Goal: Task Accomplishment & Management: Manage account settings

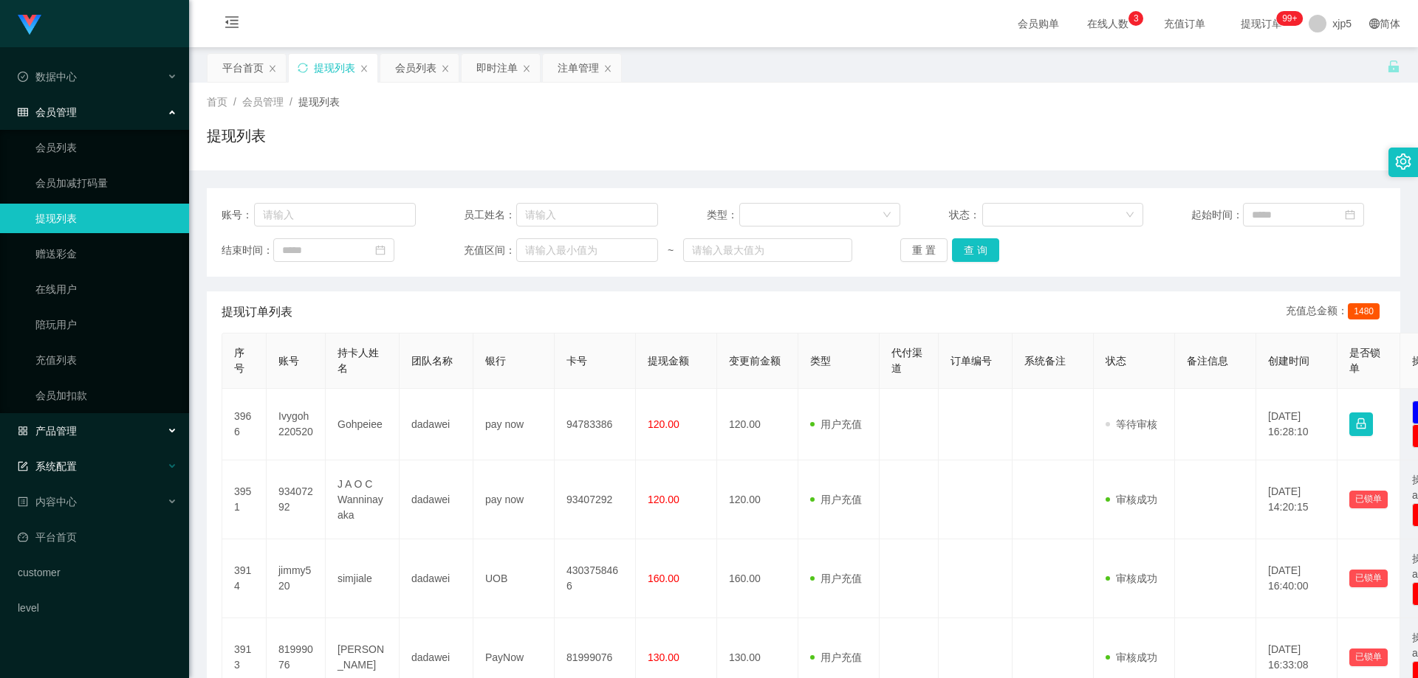
drag, startPoint x: 109, startPoint y: 437, endPoint x: 114, endPoint y: 466, distance: 29.1
click at [109, 436] on div "产品管理" at bounding box center [94, 431] width 189 height 30
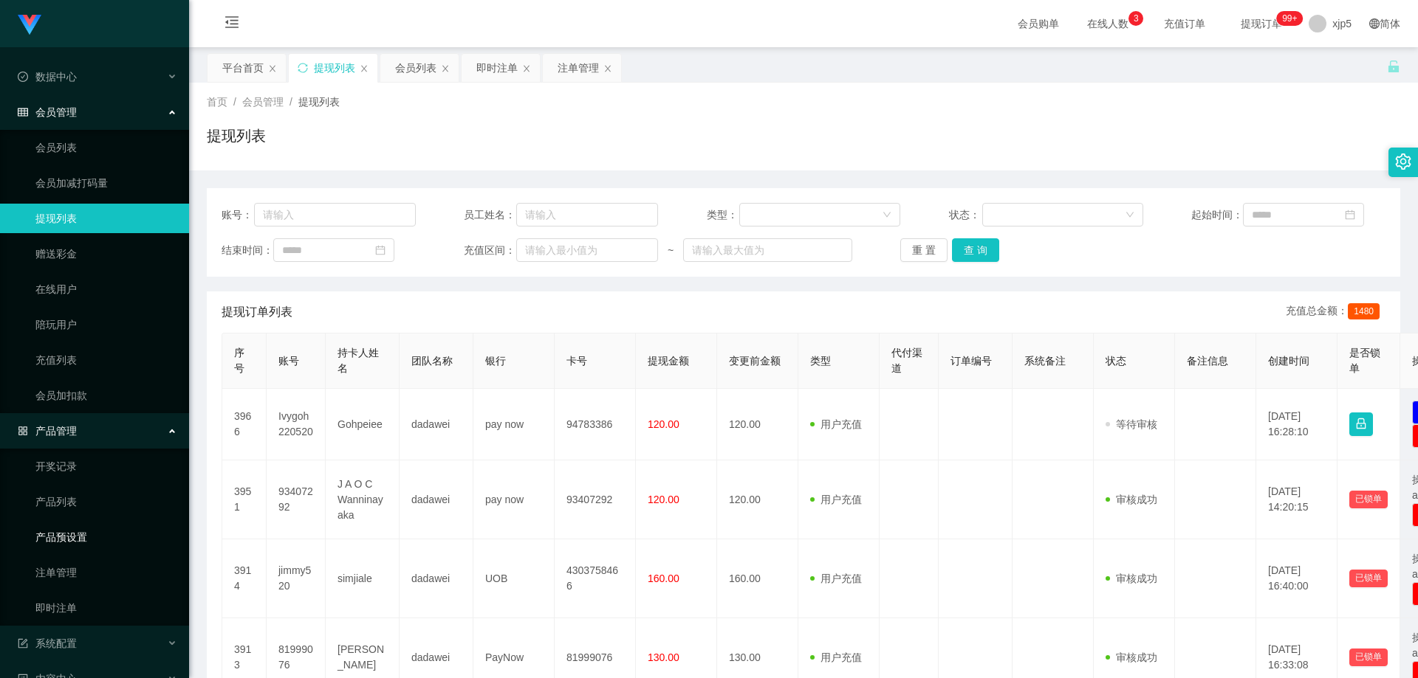
click at [101, 532] on link "产品预设置" at bounding box center [106, 538] width 142 height 30
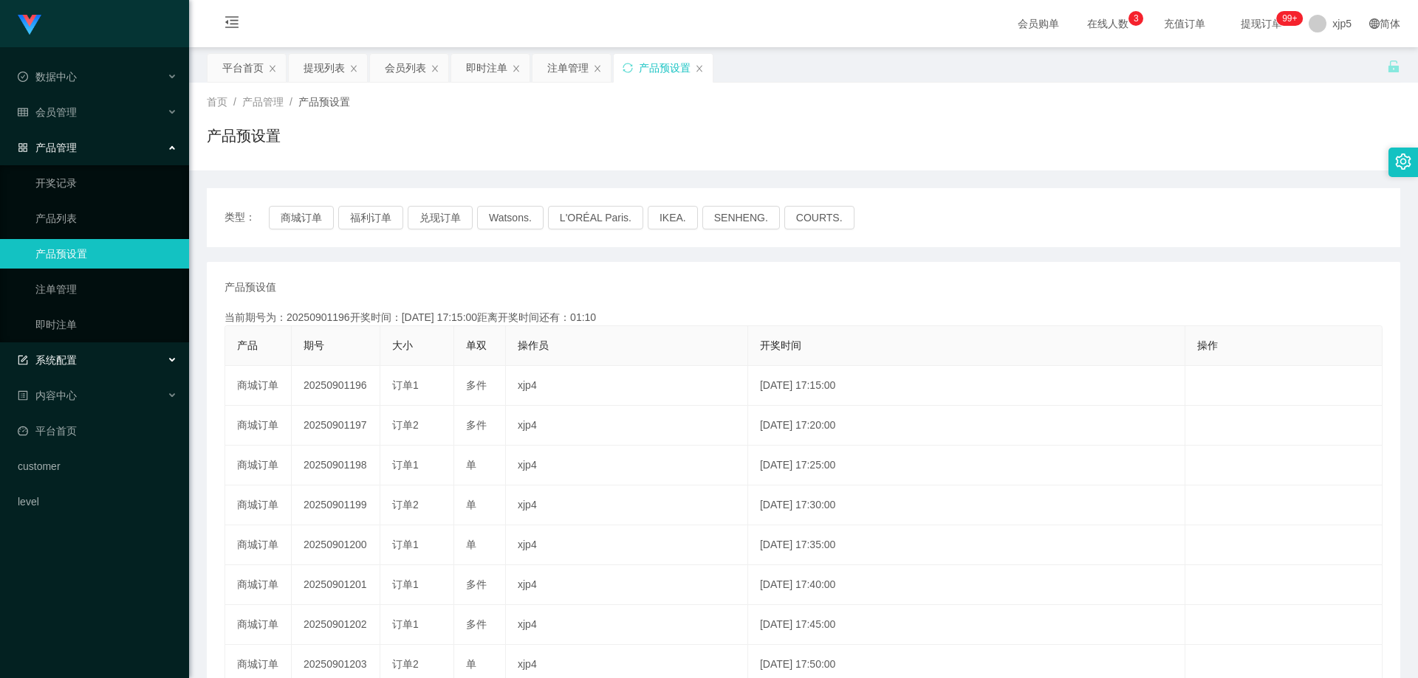
click at [95, 361] on div "系统配置" at bounding box center [94, 361] width 189 height 30
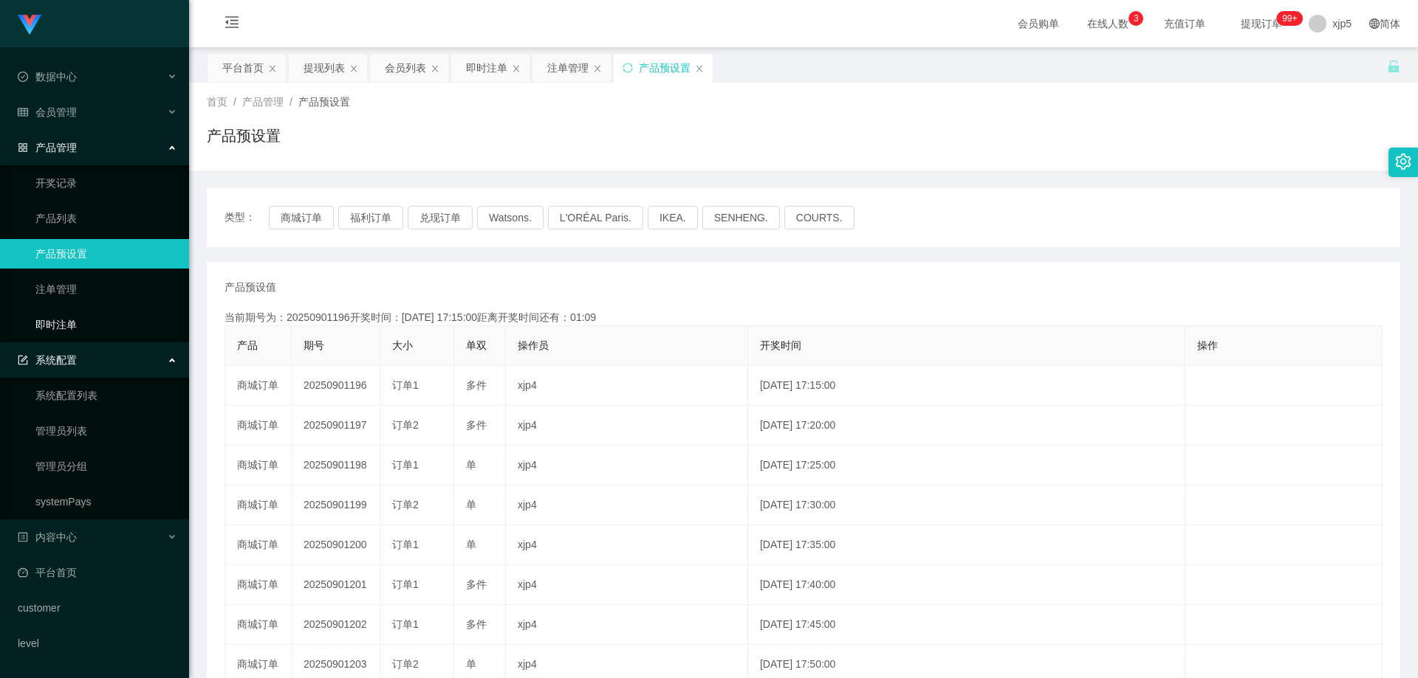
click at [79, 331] on link "即时注单" at bounding box center [106, 325] width 142 height 30
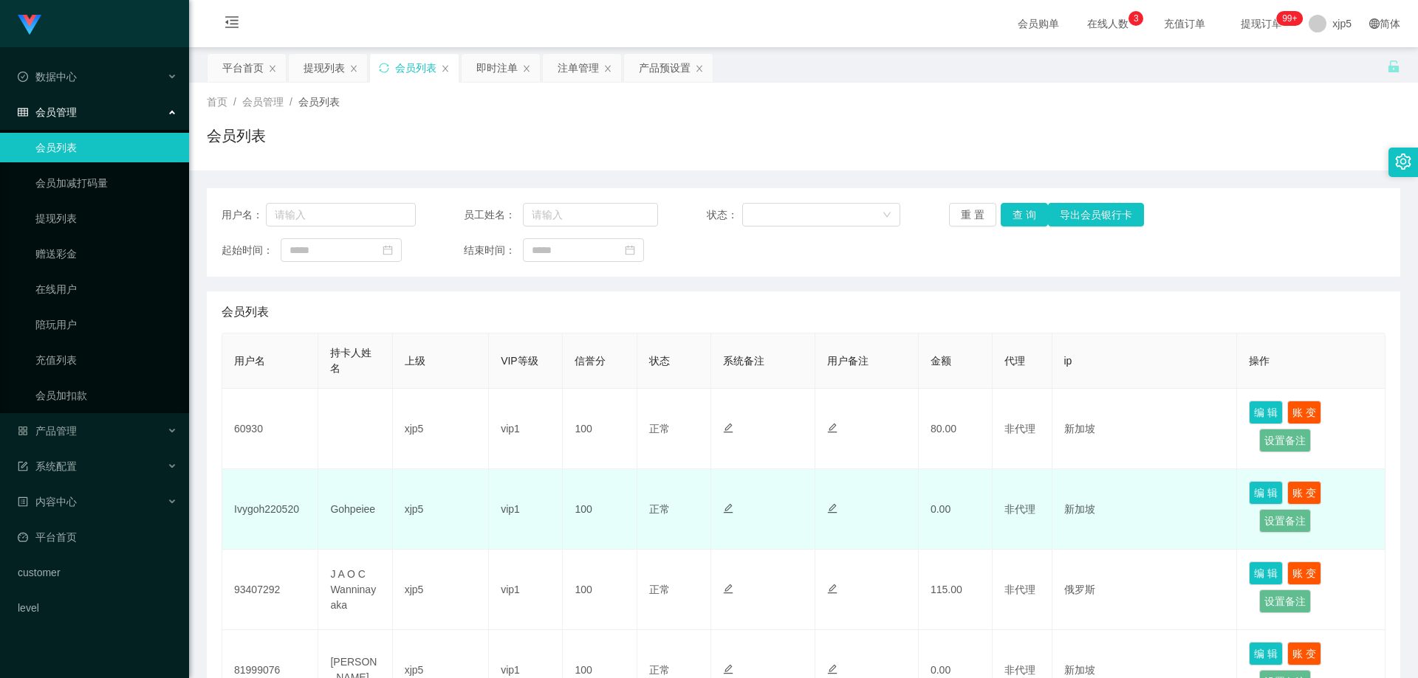
scroll to position [74, 0]
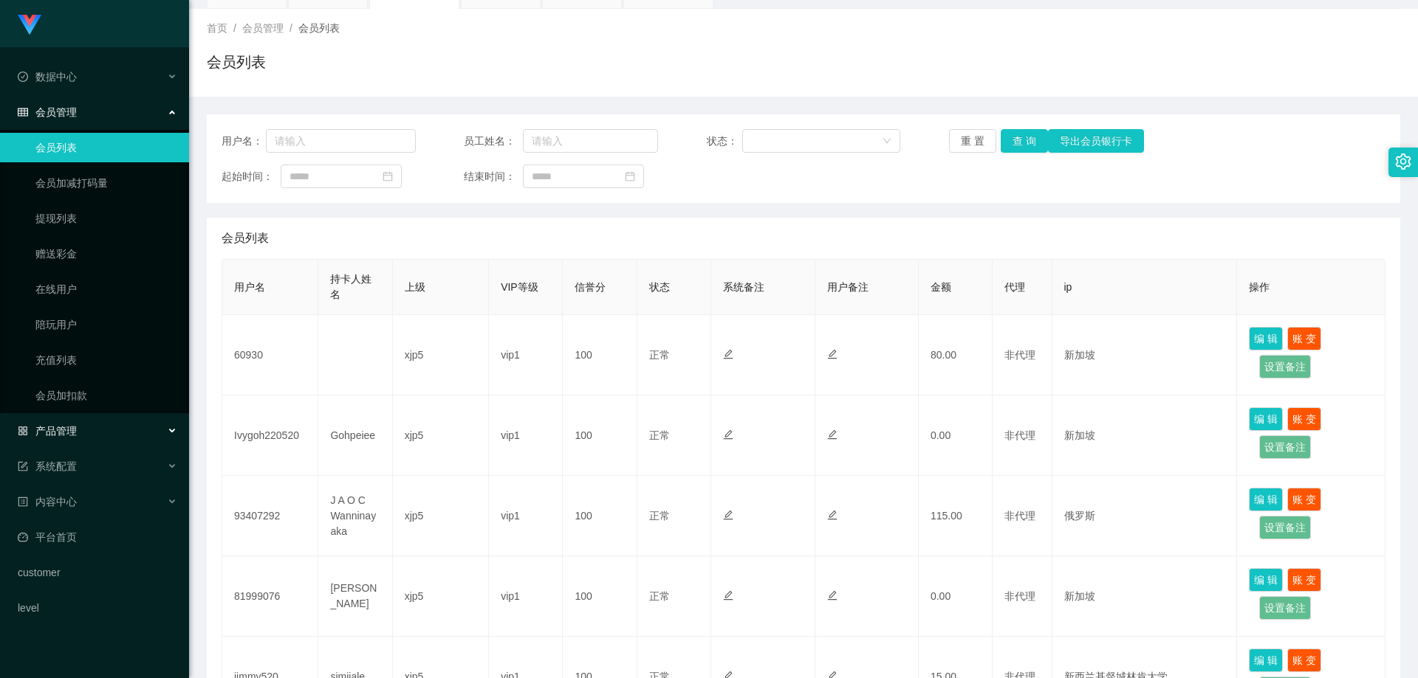
click at [109, 425] on div "产品管理" at bounding box center [94, 431] width 189 height 30
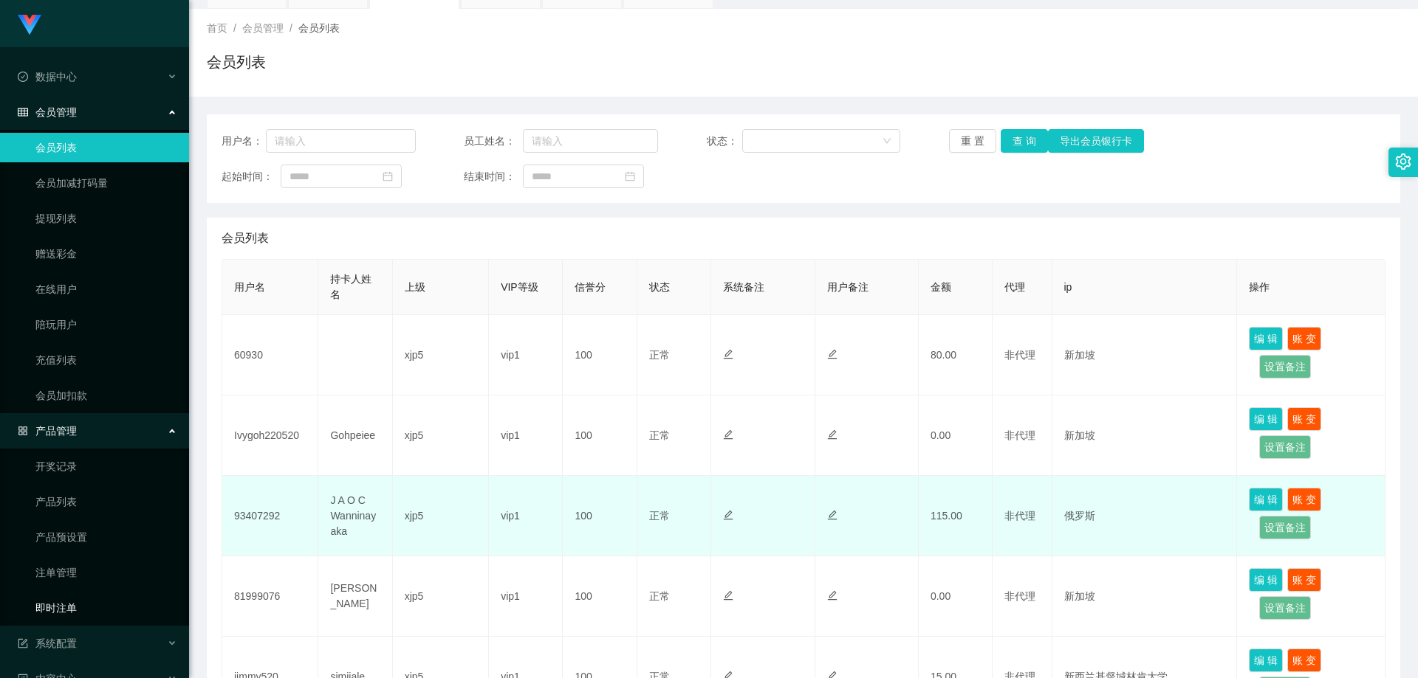
drag, startPoint x: 95, startPoint y: 611, endPoint x: 275, endPoint y: 573, distance: 184.9
click at [95, 611] on link "即时注单" at bounding box center [106, 609] width 142 height 30
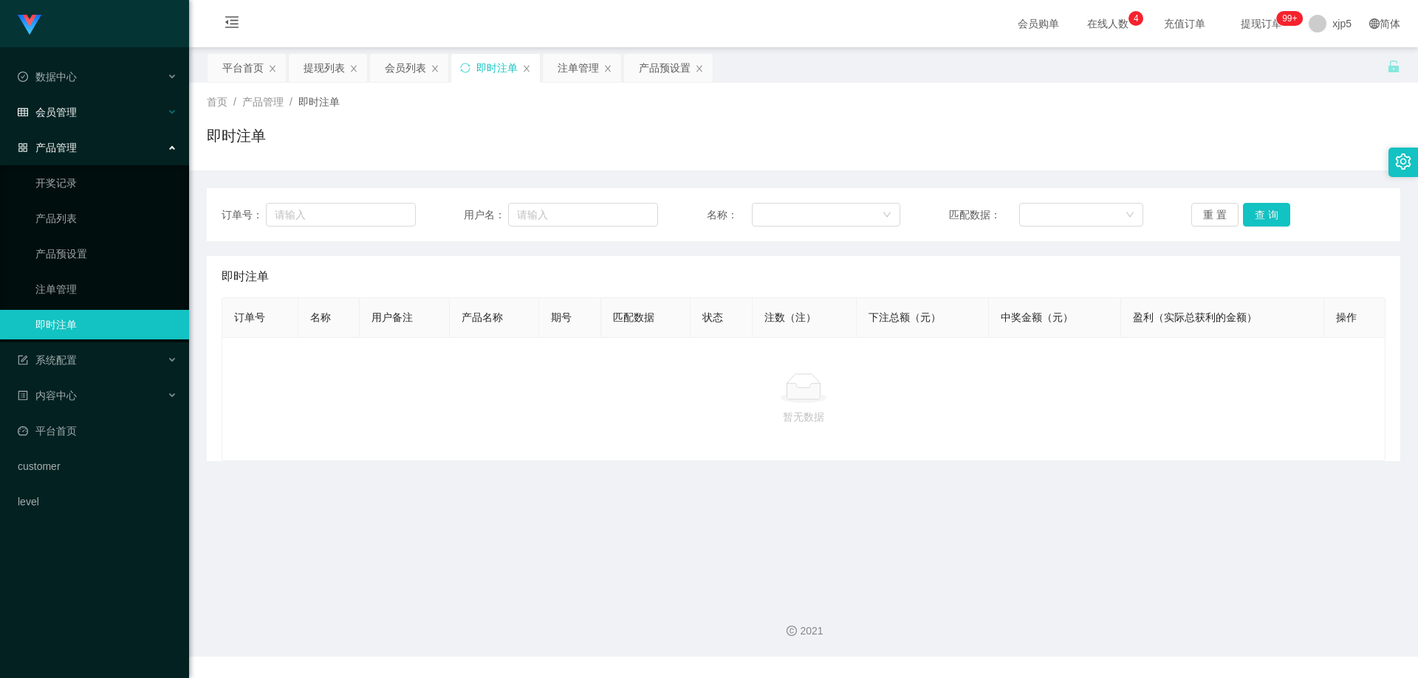
click at [78, 117] on div "会员管理" at bounding box center [94, 112] width 189 height 30
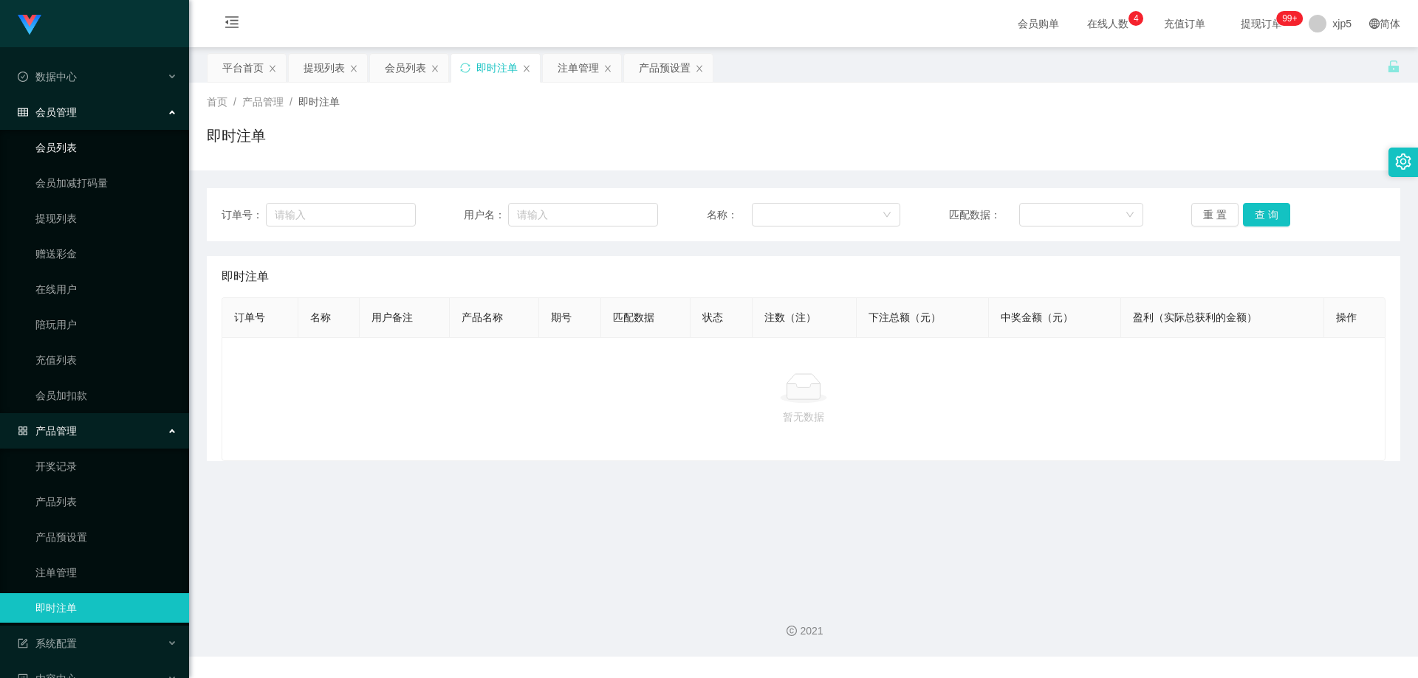
click at [77, 146] on link "会员列表" at bounding box center [106, 148] width 142 height 30
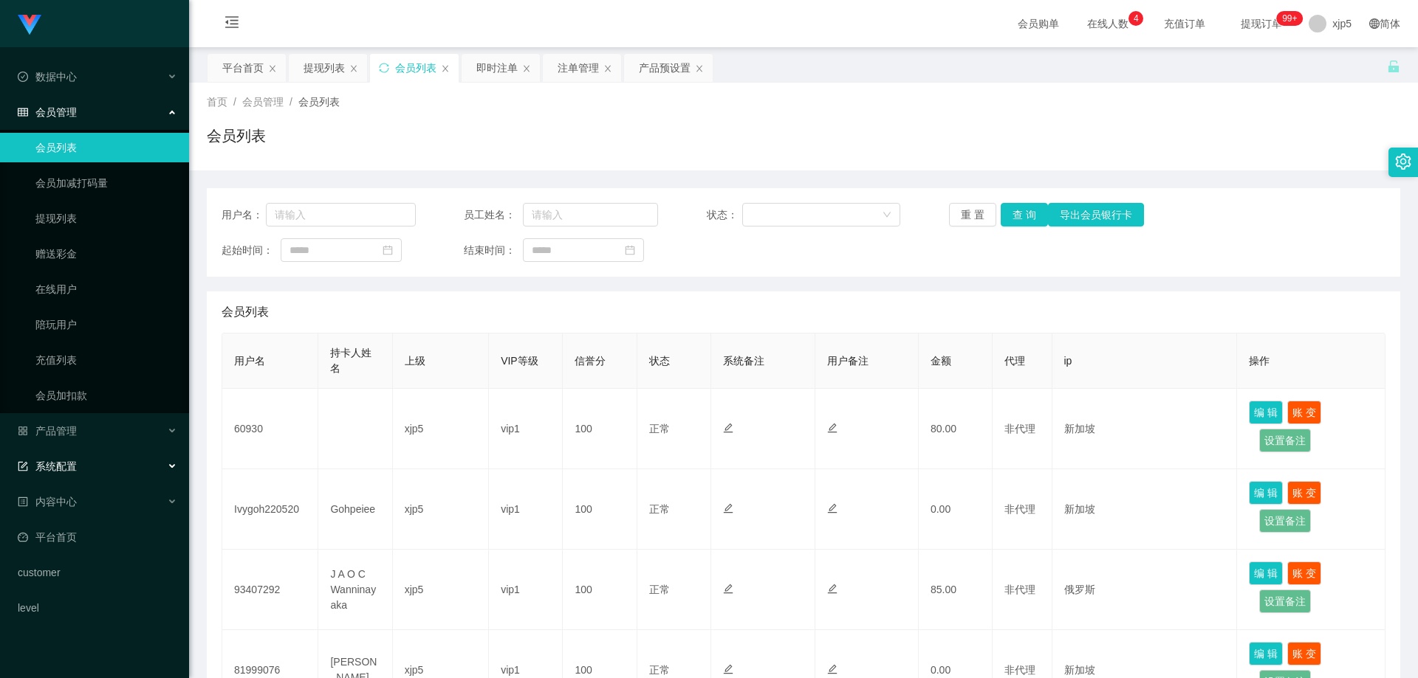
scroll to position [74, 0]
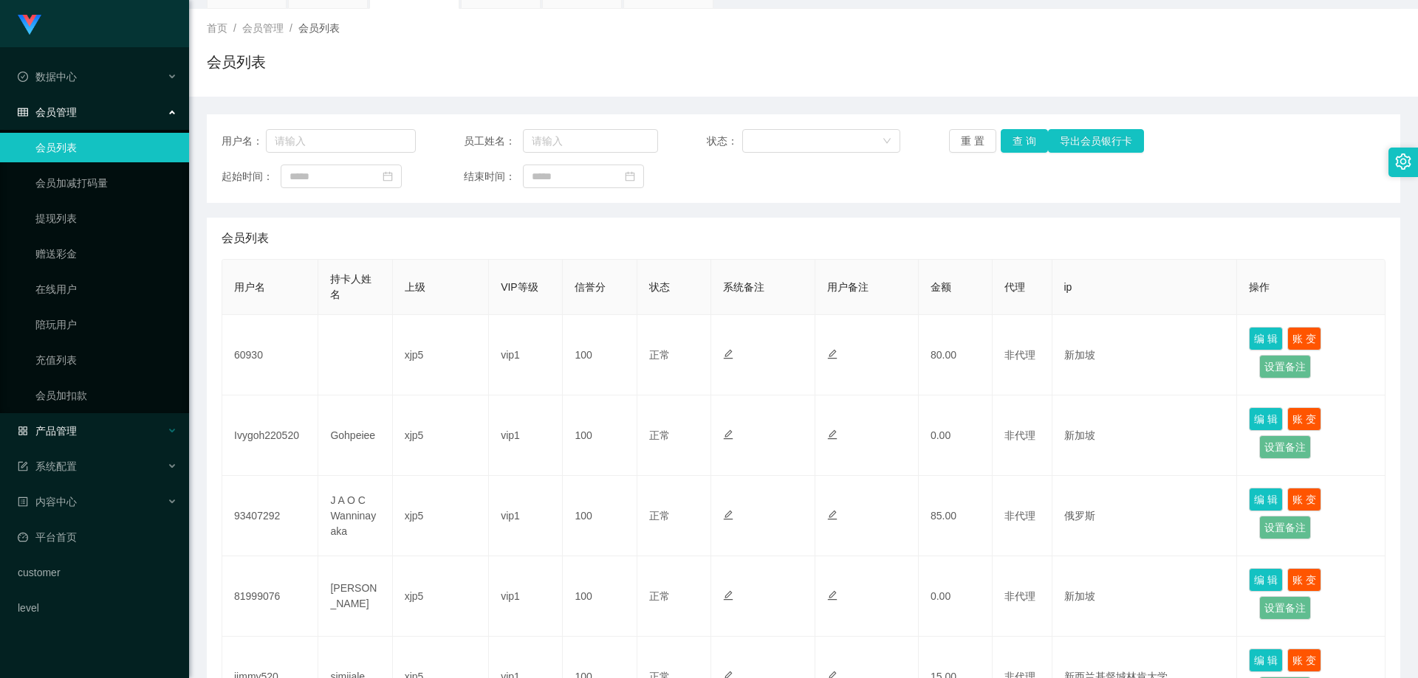
click at [91, 432] on div "产品管理" at bounding box center [94, 431] width 189 height 30
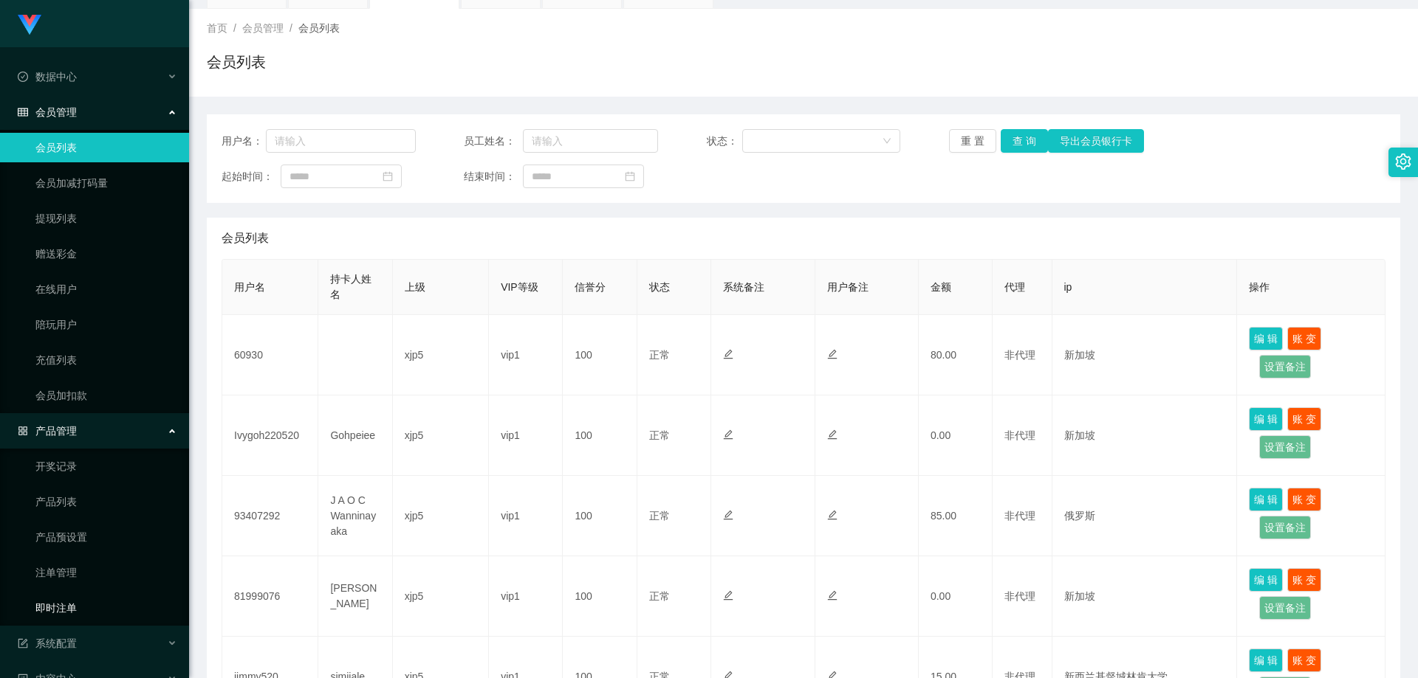
click at [69, 605] on link "即时注单" at bounding box center [106, 609] width 142 height 30
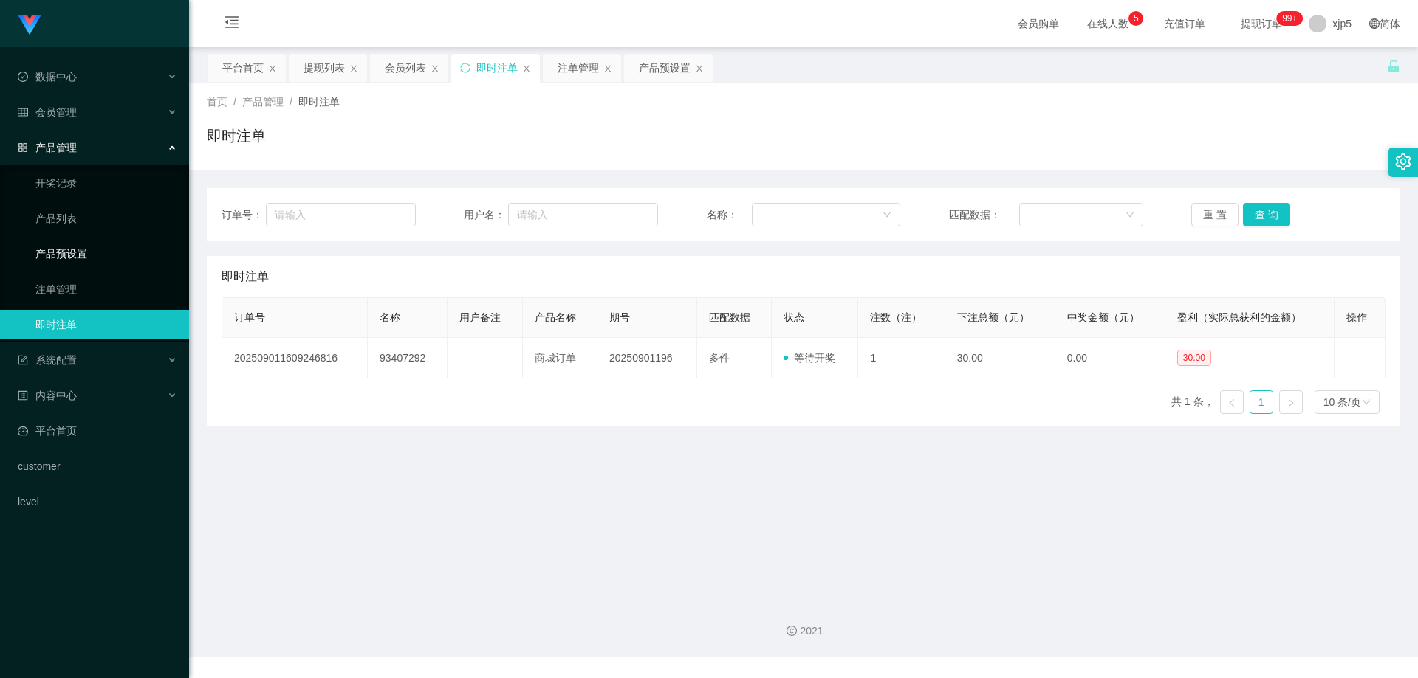
click at [78, 255] on link "产品预设置" at bounding box center [106, 254] width 142 height 30
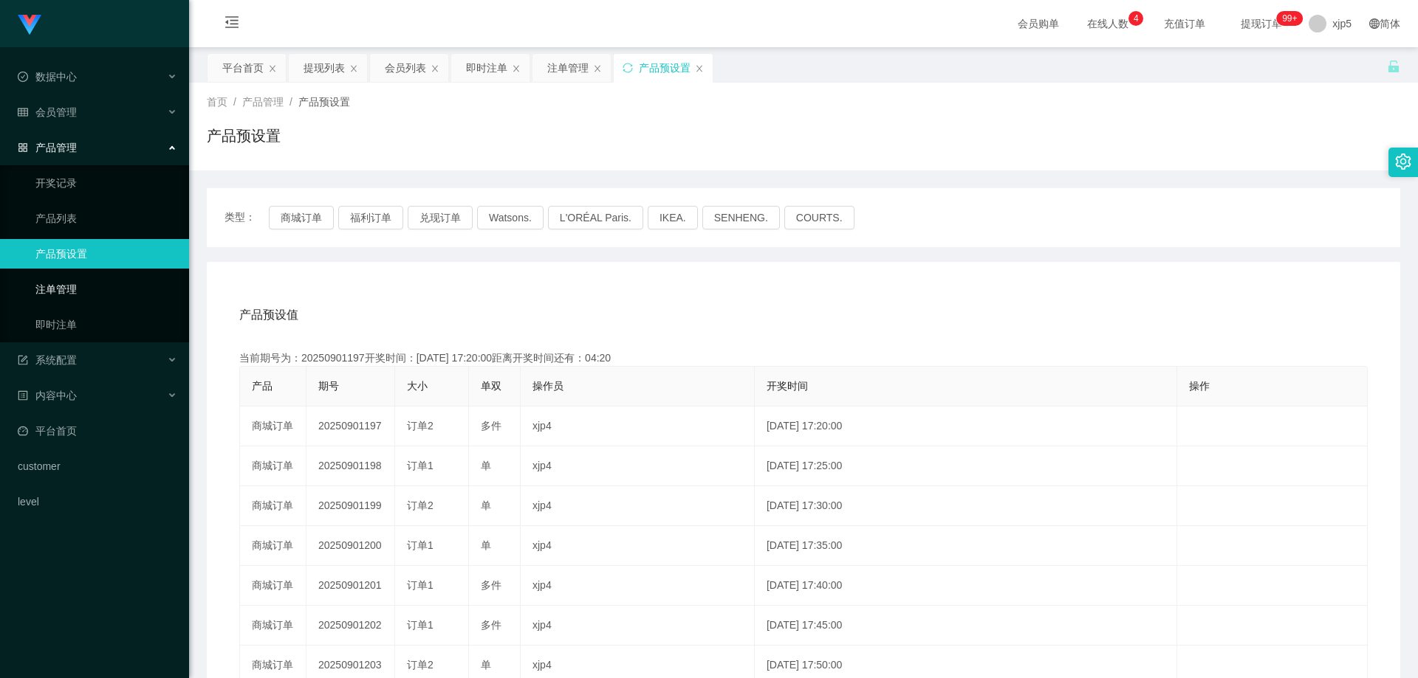
click at [78, 284] on link "注单管理" at bounding box center [106, 290] width 142 height 30
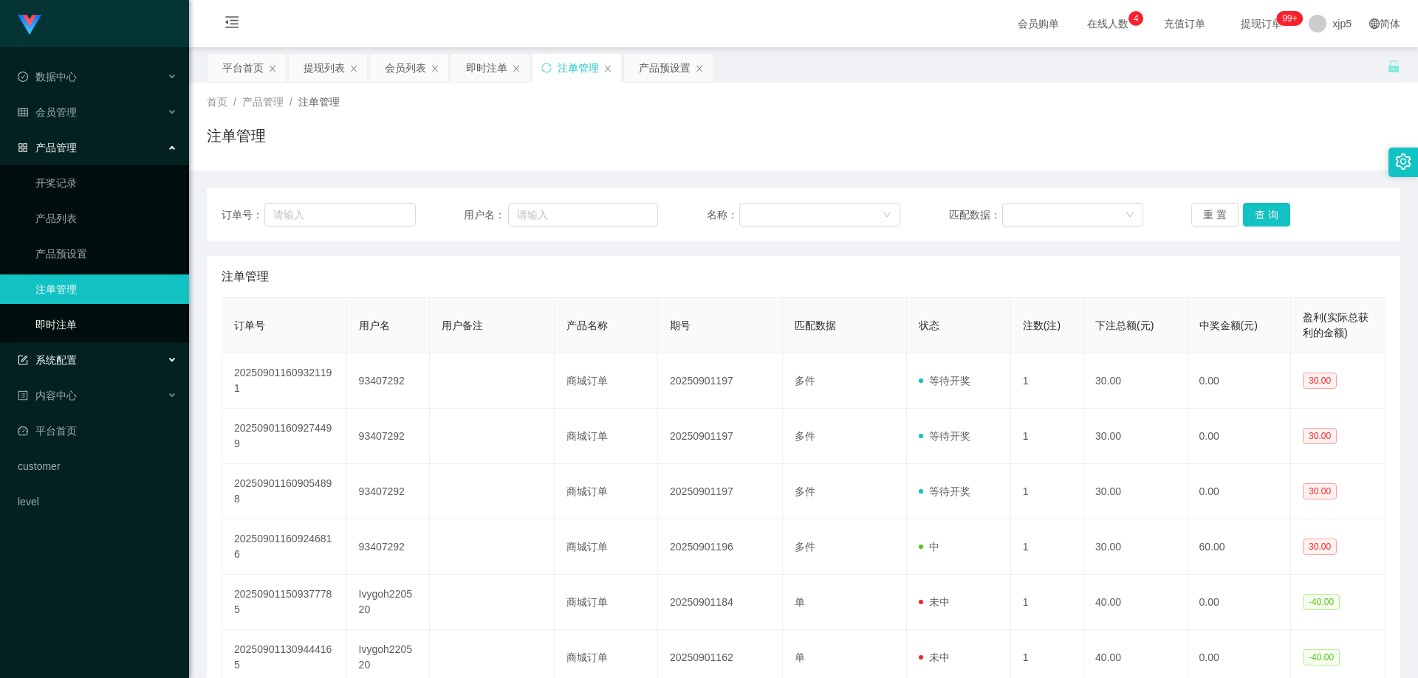
click at [96, 332] on link "即时注单" at bounding box center [106, 325] width 142 height 30
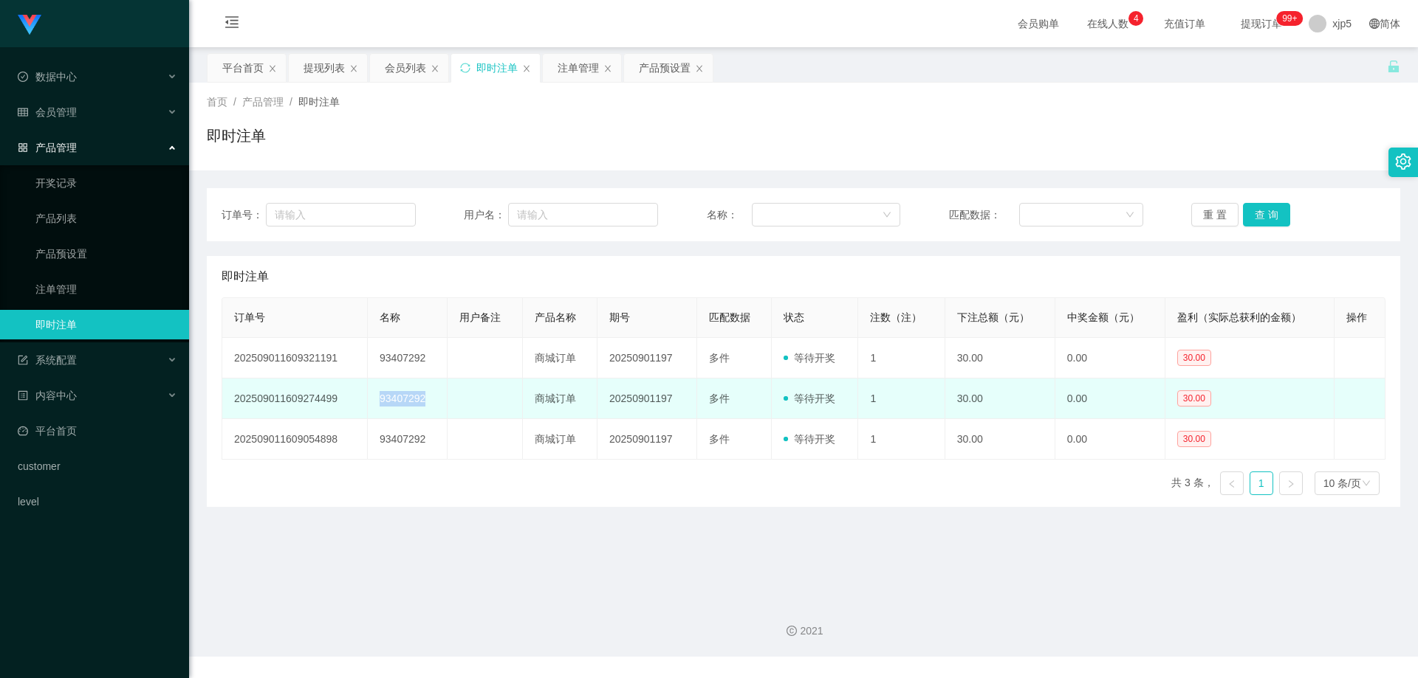
drag, startPoint x: 414, startPoint y: 400, endPoint x: 360, endPoint y: 394, distance: 54.2
click at [360, 394] on tr "202509011609274499 93407292 商城订单 20250901197 多件 等待开奖 1 30.00 0.00 30.00 修 改" at bounding box center [803, 399] width 1163 height 41
click at [430, 405] on td "93407292" at bounding box center [408, 399] width 80 height 41
drag, startPoint x: 427, startPoint y: 405, endPoint x: 374, endPoint y: 402, distance: 53.2
click at [374, 402] on td "93407292" at bounding box center [408, 399] width 80 height 41
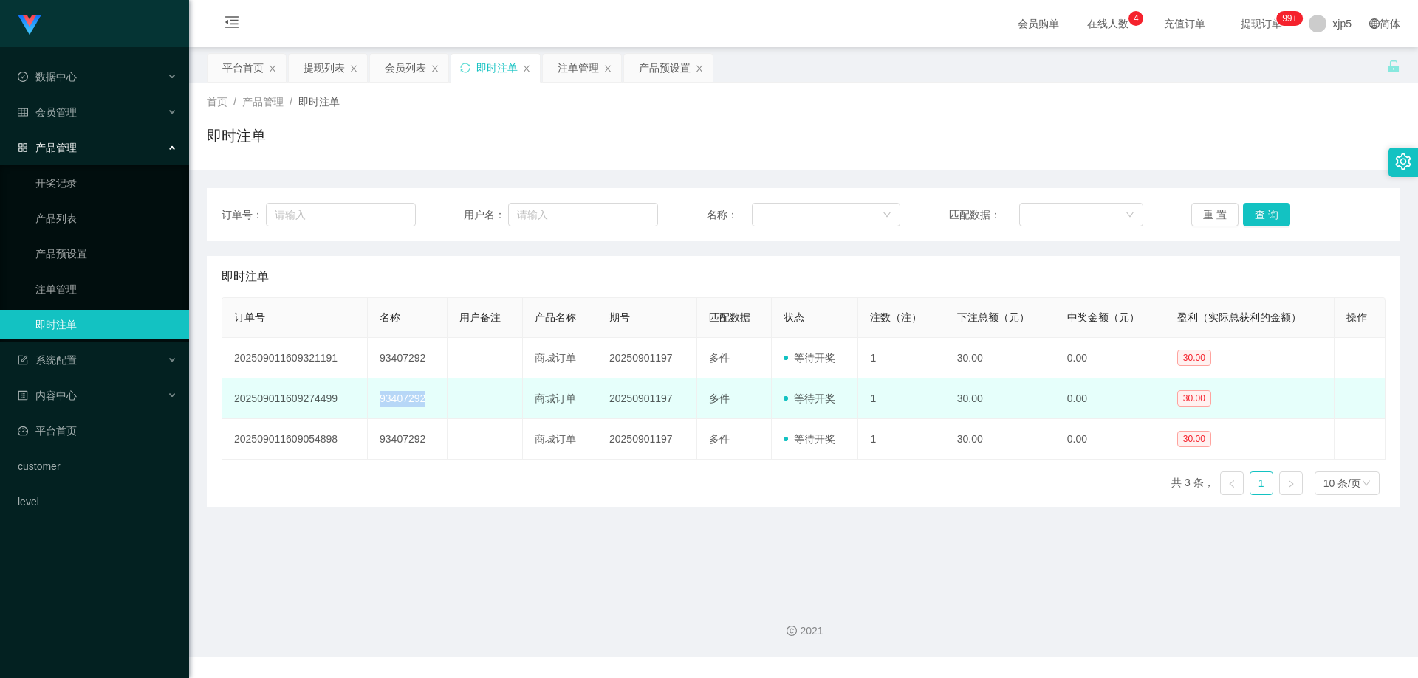
copy td "93407292"
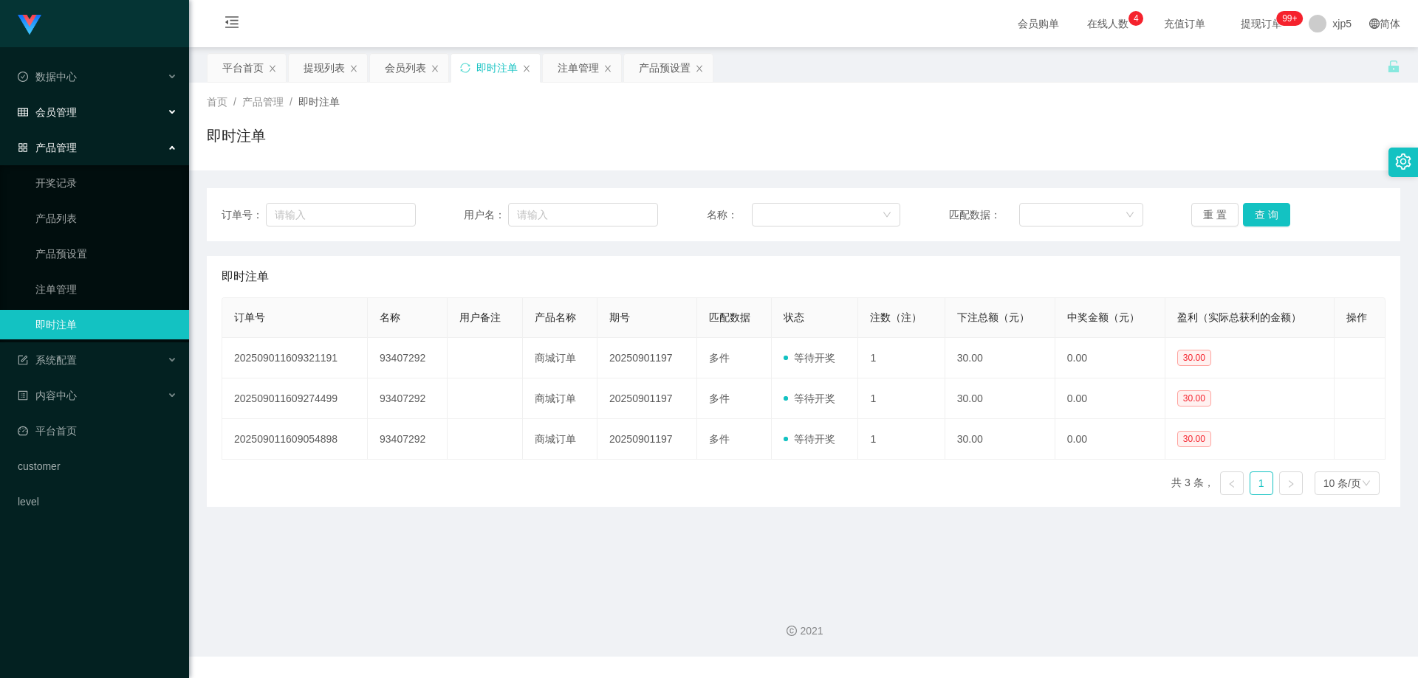
click at [89, 116] on div "会员管理" at bounding box center [94, 112] width 189 height 30
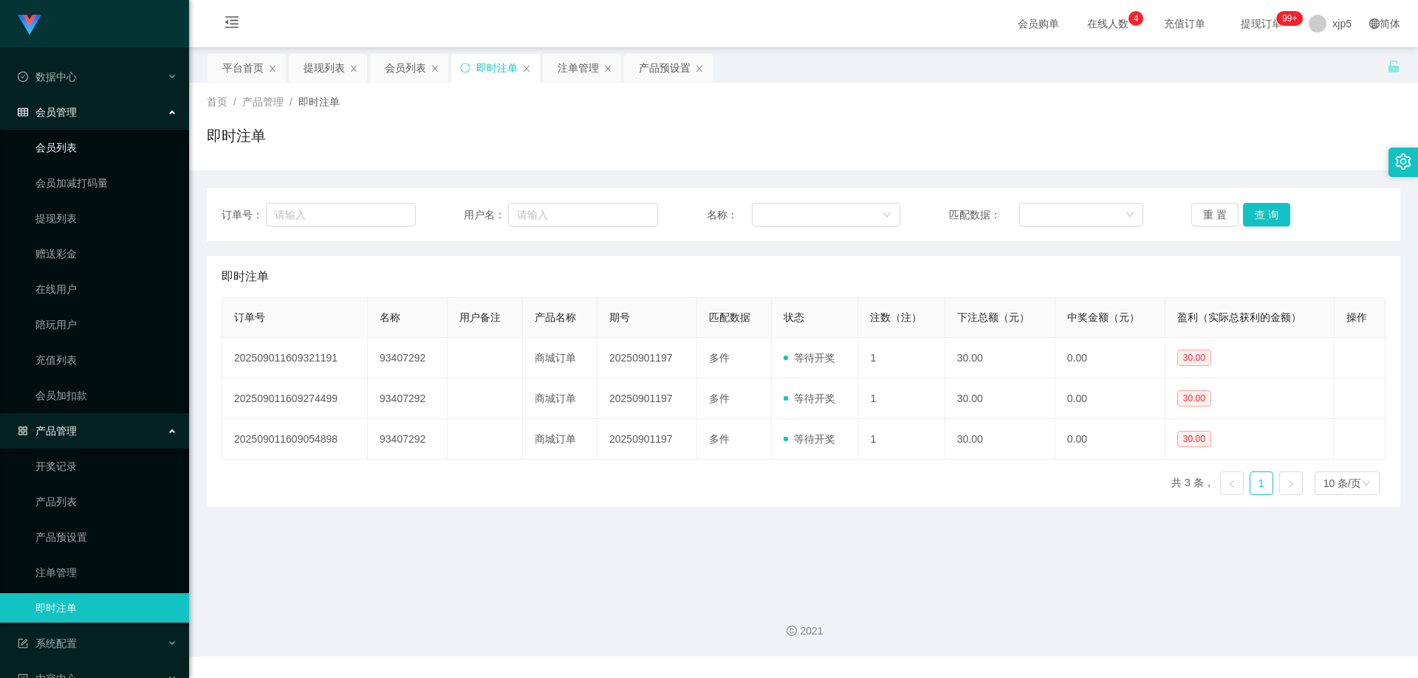
click at [78, 155] on link "会员列表" at bounding box center [106, 148] width 142 height 30
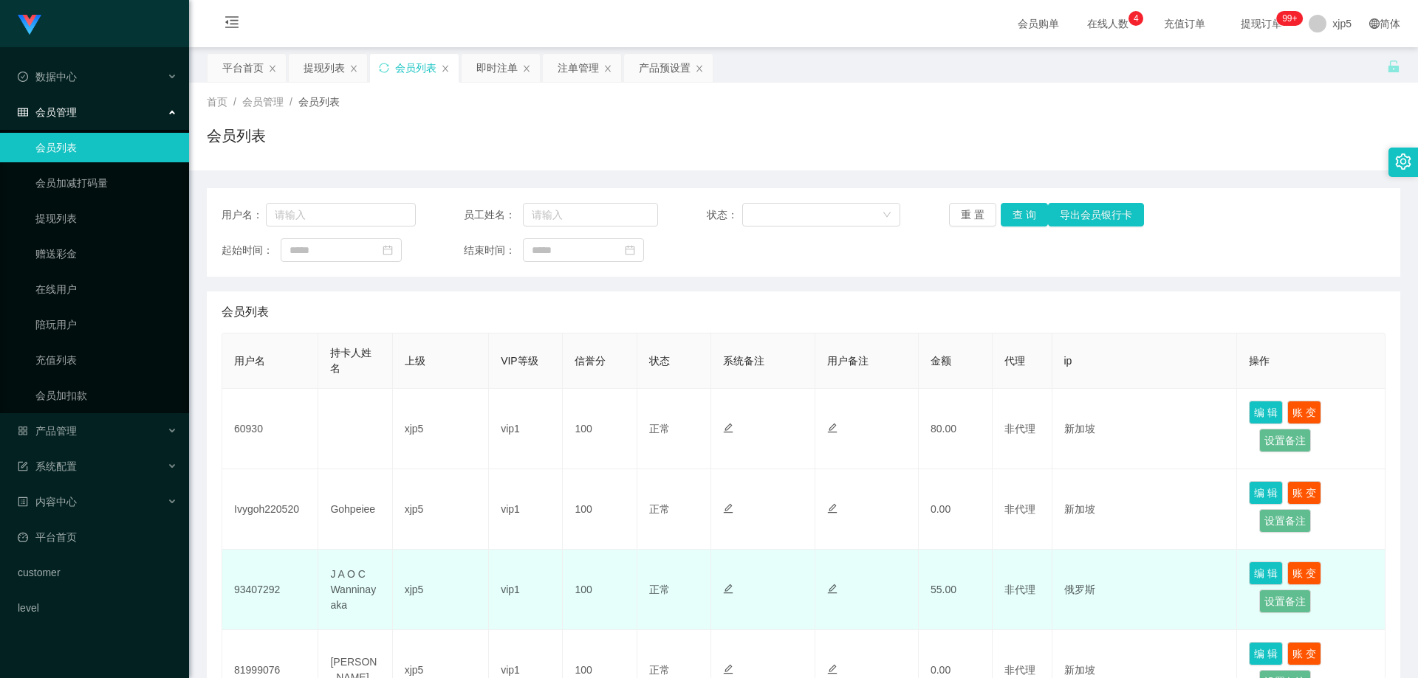
scroll to position [74, 0]
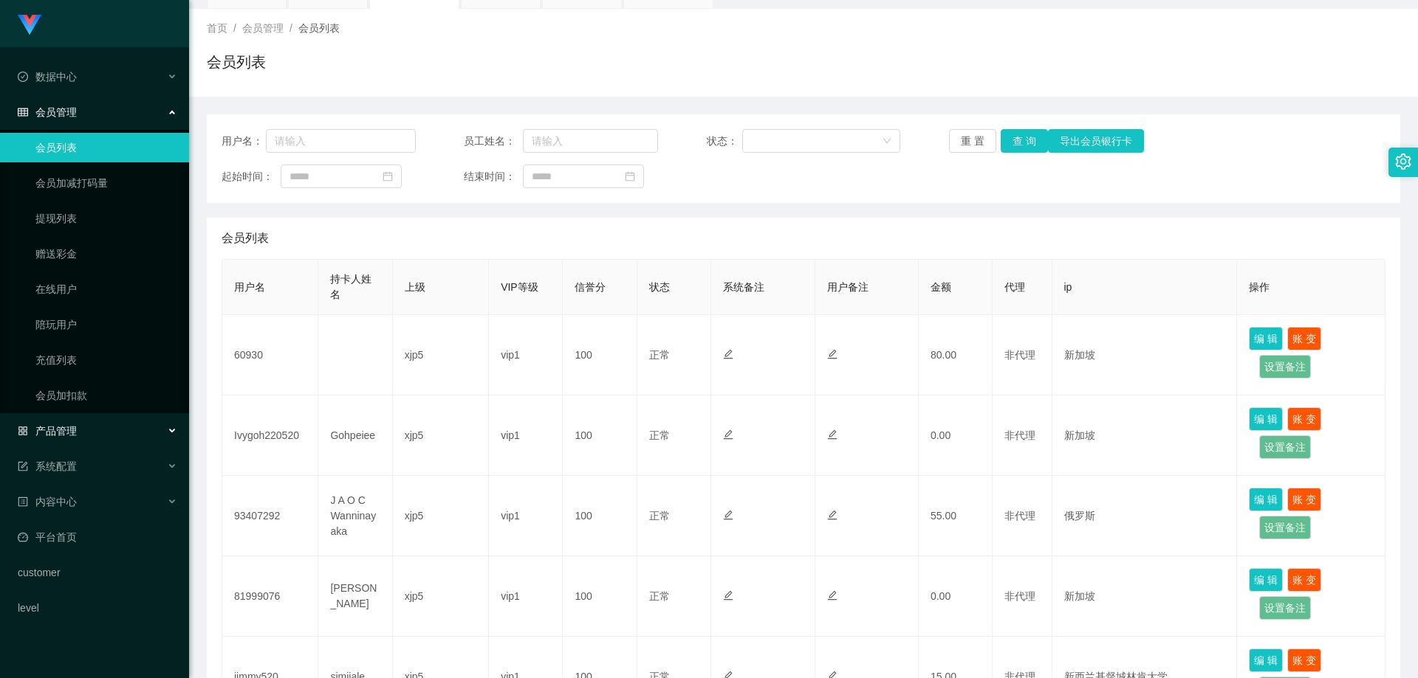
click at [88, 434] on div "产品管理" at bounding box center [94, 431] width 189 height 30
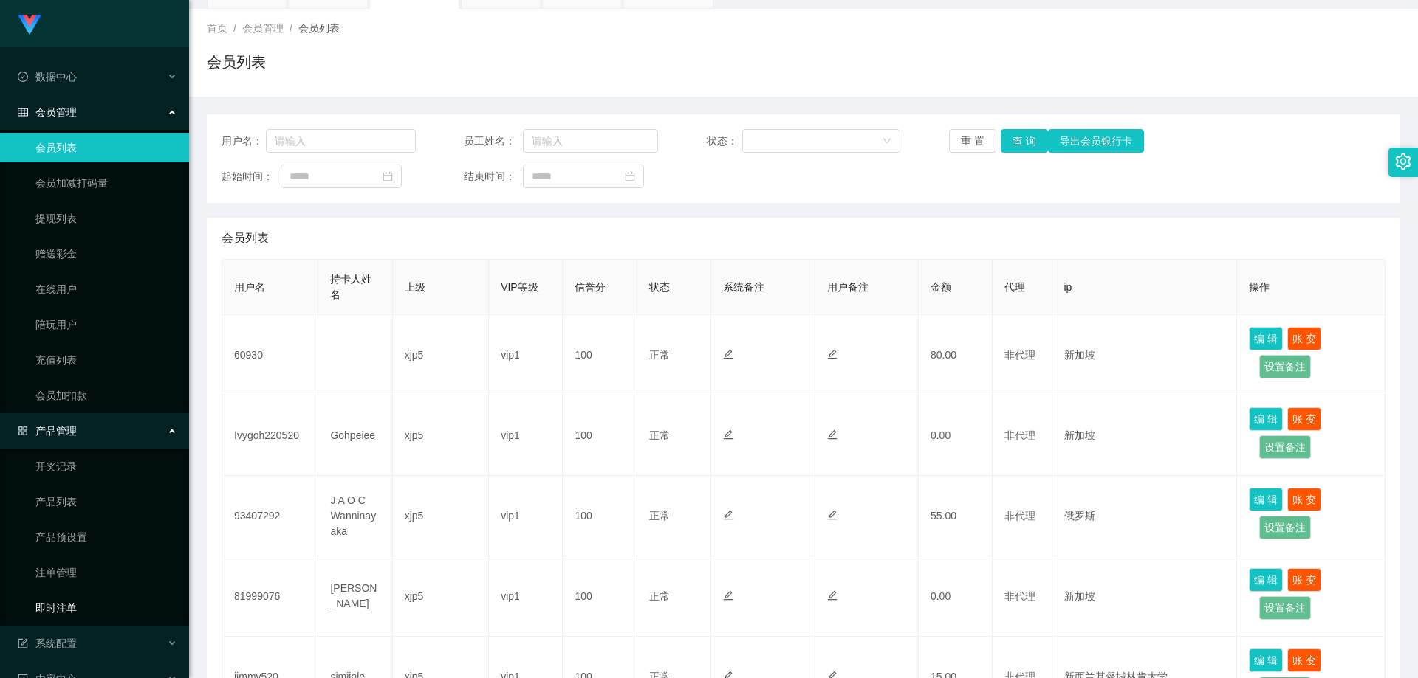
click at [81, 605] on link "即时注单" at bounding box center [106, 609] width 142 height 30
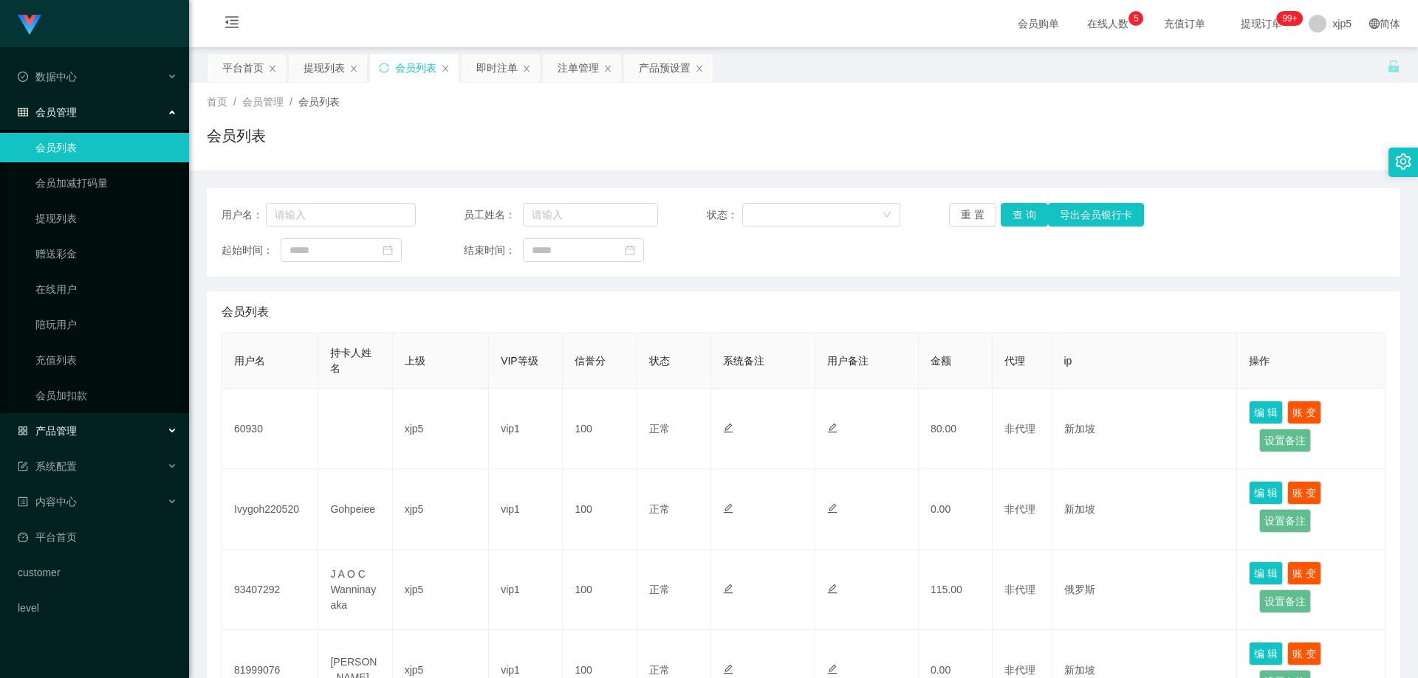
click at [125, 427] on div "产品管理" at bounding box center [94, 431] width 189 height 30
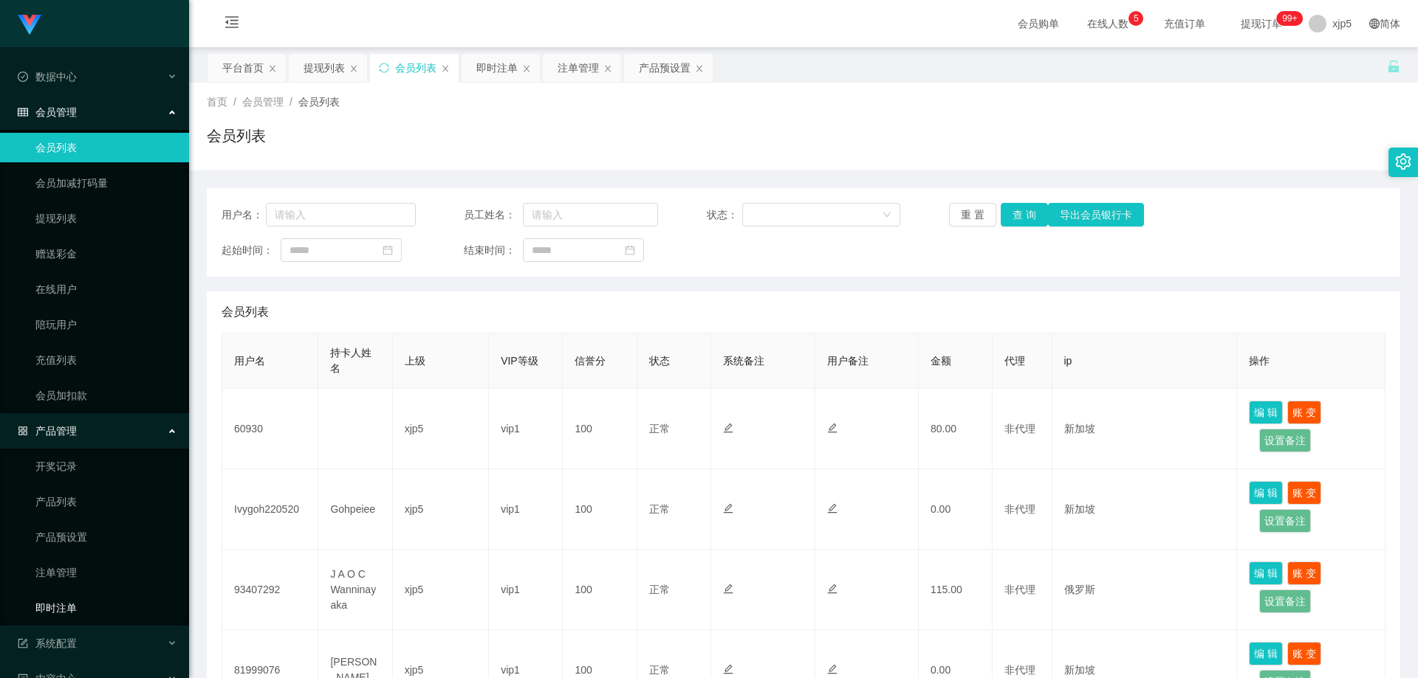
click at [71, 597] on link "即时注单" at bounding box center [106, 609] width 142 height 30
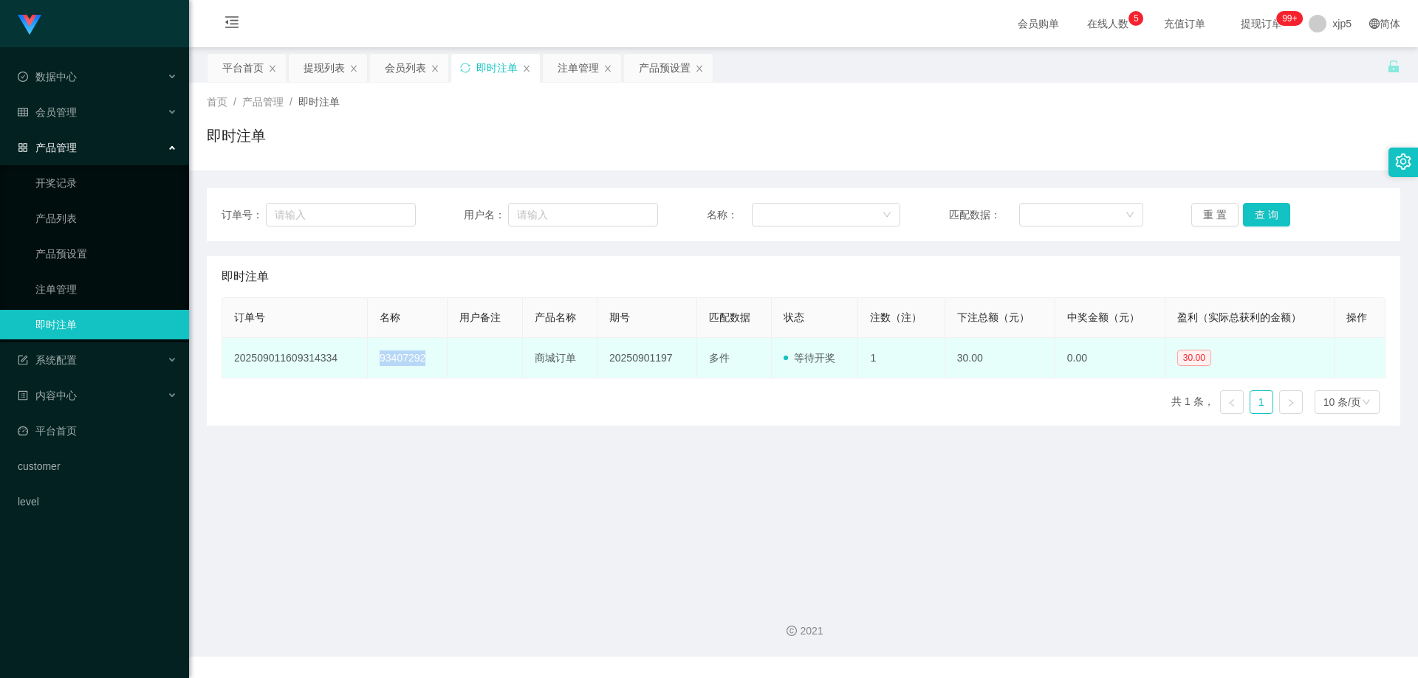
drag, startPoint x: 436, startPoint y: 360, endPoint x: 365, endPoint y: 364, distance: 70.2
click at [368, 364] on td "93407292" at bounding box center [408, 358] width 80 height 41
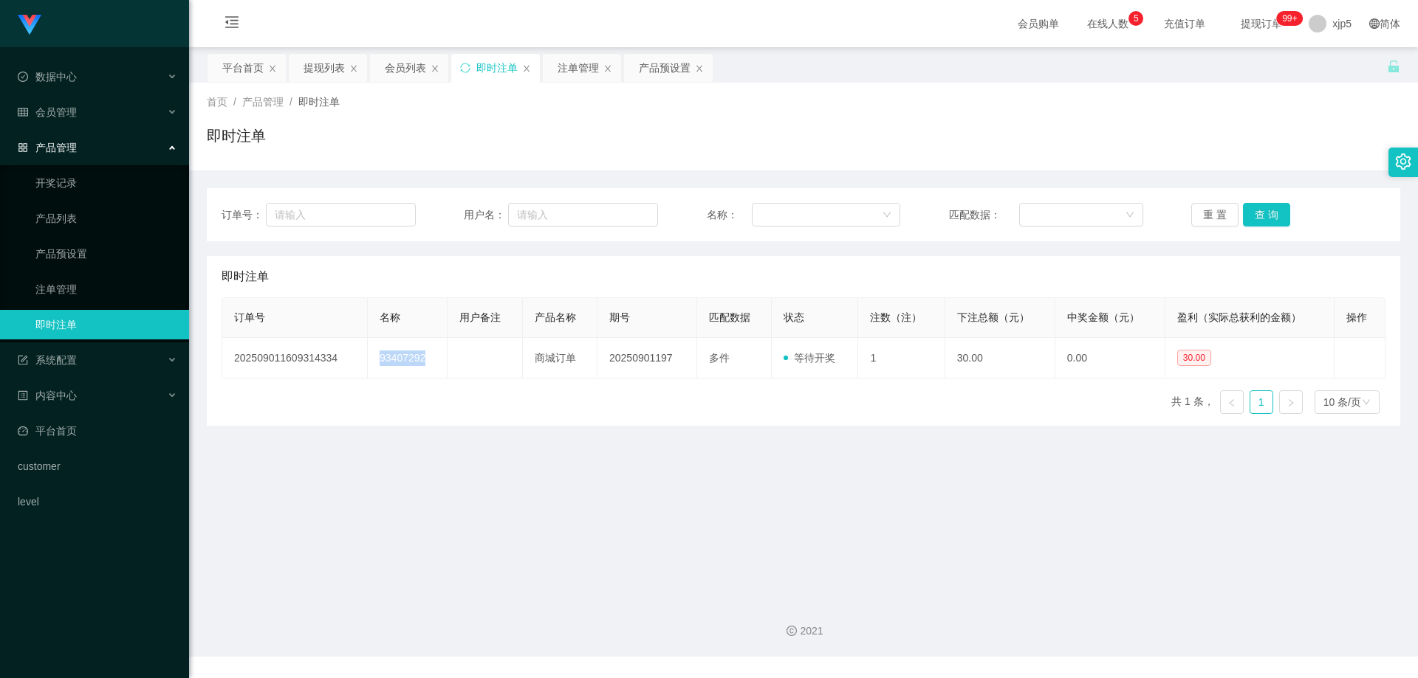
copy td "93407292"
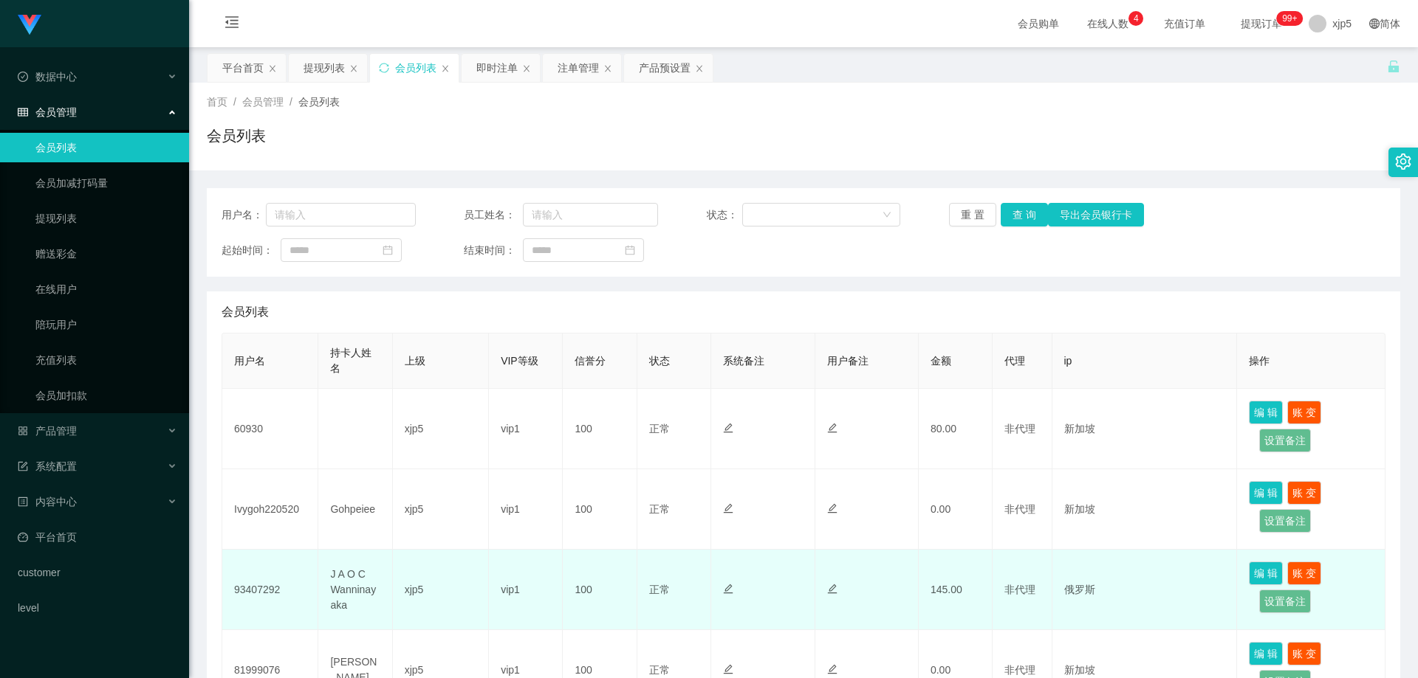
scroll to position [74, 0]
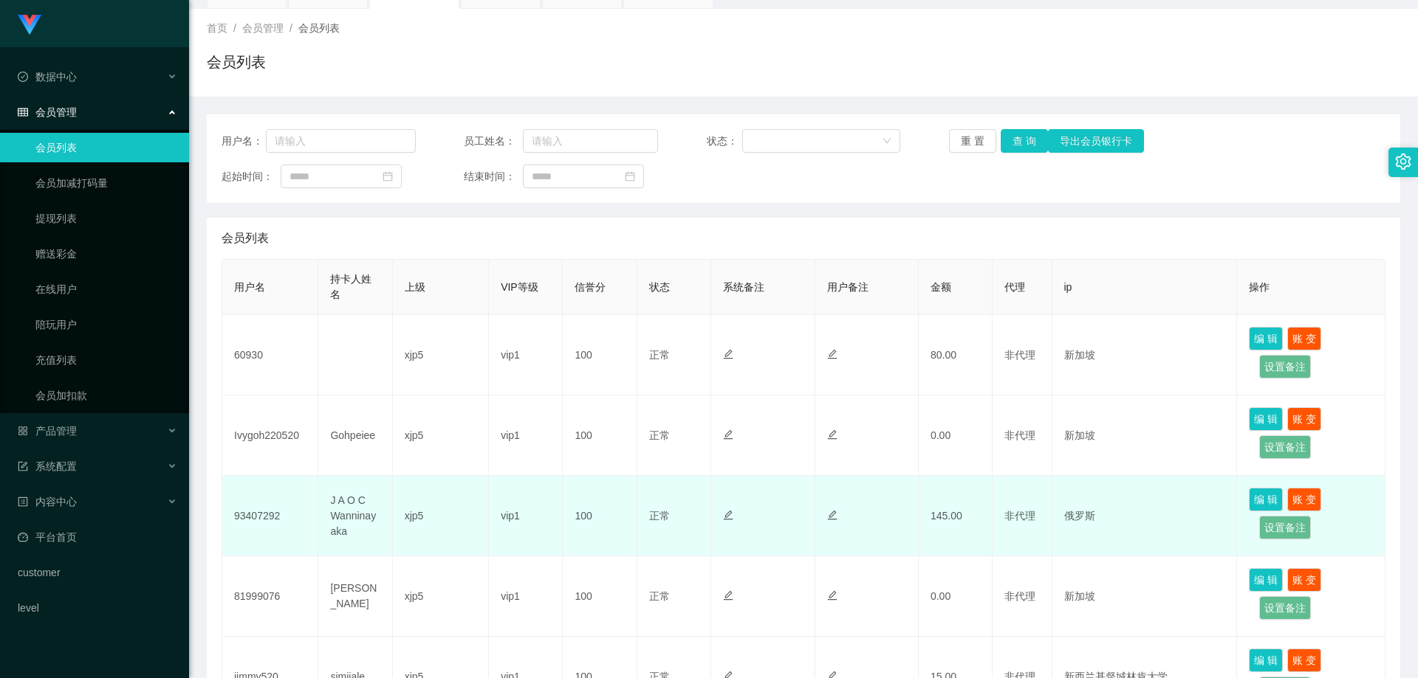
drag, startPoint x: 1051, startPoint y: 518, endPoint x: 1059, endPoint y: 522, distance: 9.6
click at [1059, 522] on td "俄罗斯" at bounding box center [1144, 516] width 185 height 80
click at [1112, 525] on td "俄罗斯" at bounding box center [1144, 516] width 185 height 80
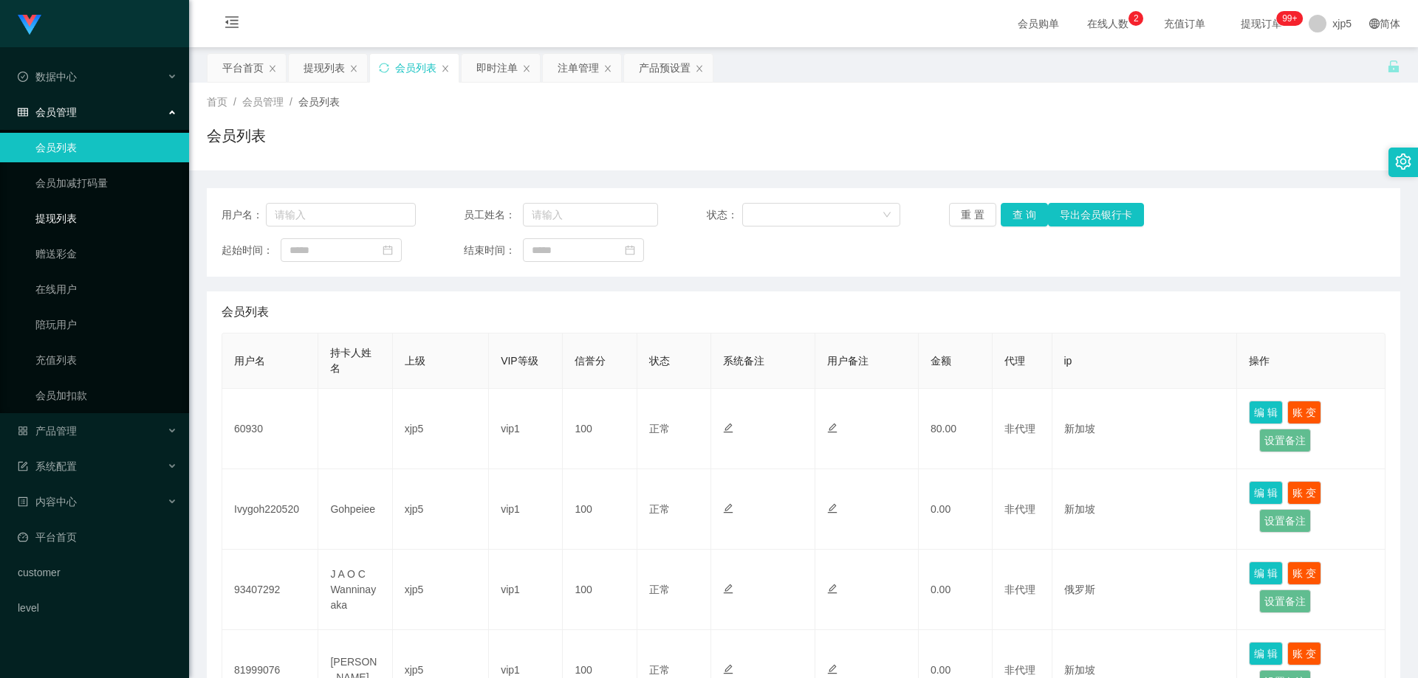
click at [109, 216] on link "提现列表" at bounding box center [106, 219] width 142 height 30
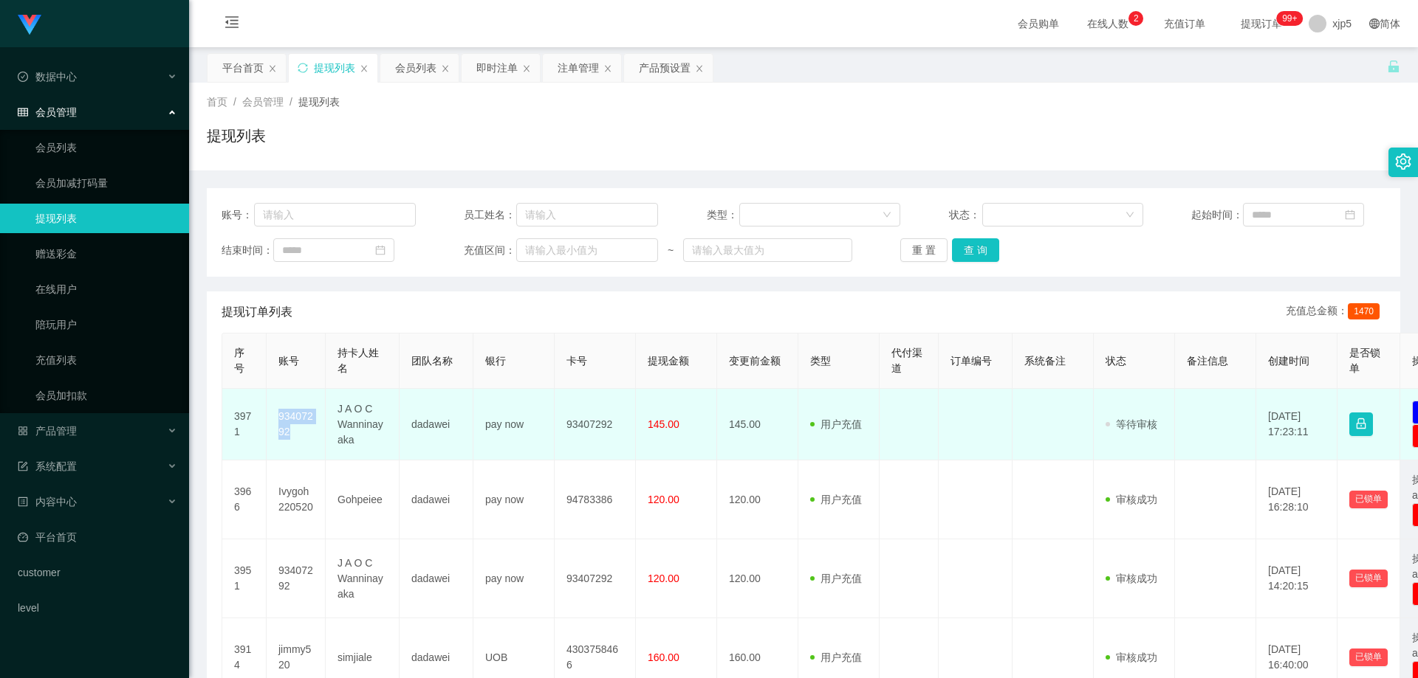
drag, startPoint x: 291, startPoint y: 427, endPoint x: 276, endPoint y: 415, distance: 18.9
click at [276, 415] on td "93407292" at bounding box center [296, 425] width 59 height 72
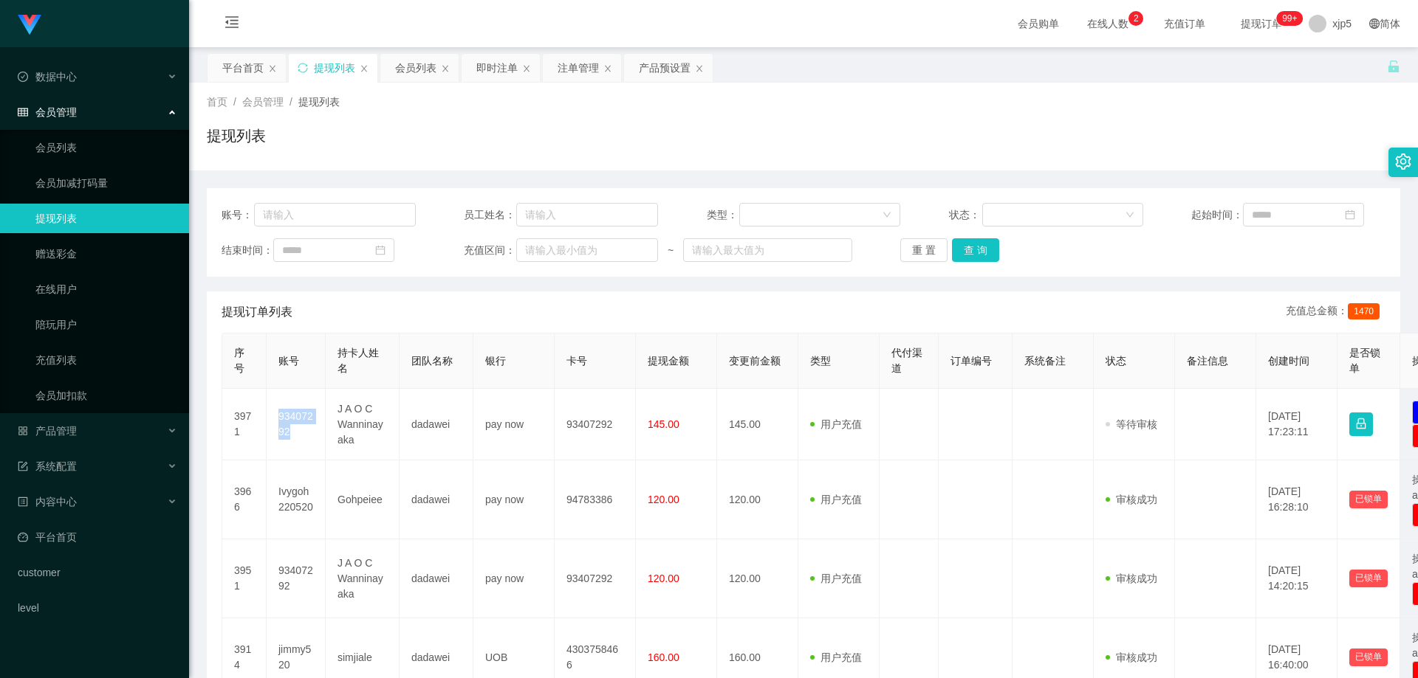
copy td "93407292"
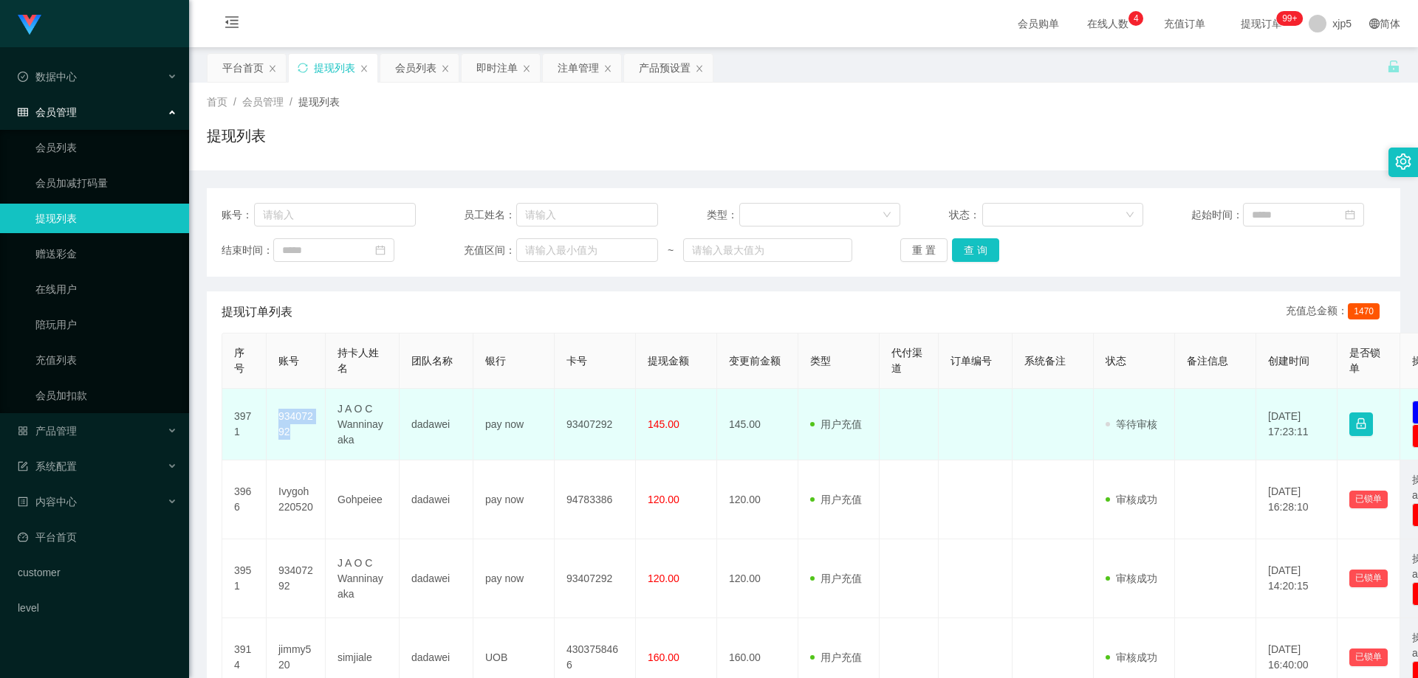
click at [321, 452] on td "93407292" at bounding box center [296, 425] width 59 height 72
drag, startPoint x: 289, startPoint y: 439, endPoint x: 258, endPoint y: 421, distance: 35.7
click at [258, 421] on tr "3971 93407292 J A O C Wanninayaka dadawei pay now 93407292 145.00 145.00 用户充值 人…" at bounding box center [860, 425] width 1276 height 72
copy tr "1 93407292"
drag, startPoint x: 362, startPoint y: 429, endPoint x: 421, endPoint y: 427, distance: 58.3
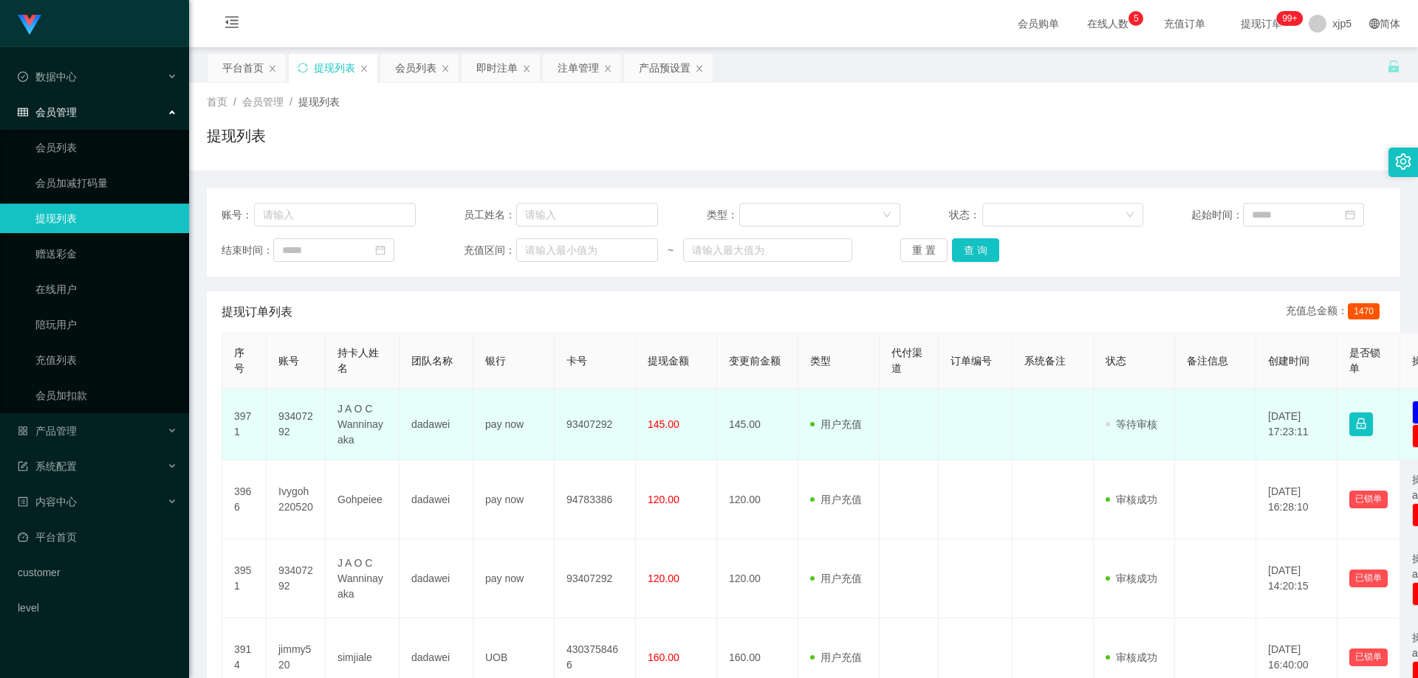
click at [362, 428] on td "J A O C Wanninayaka" at bounding box center [363, 425] width 74 height 72
click at [298, 420] on td "93407292" at bounding box center [296, 425] width 59 height 72
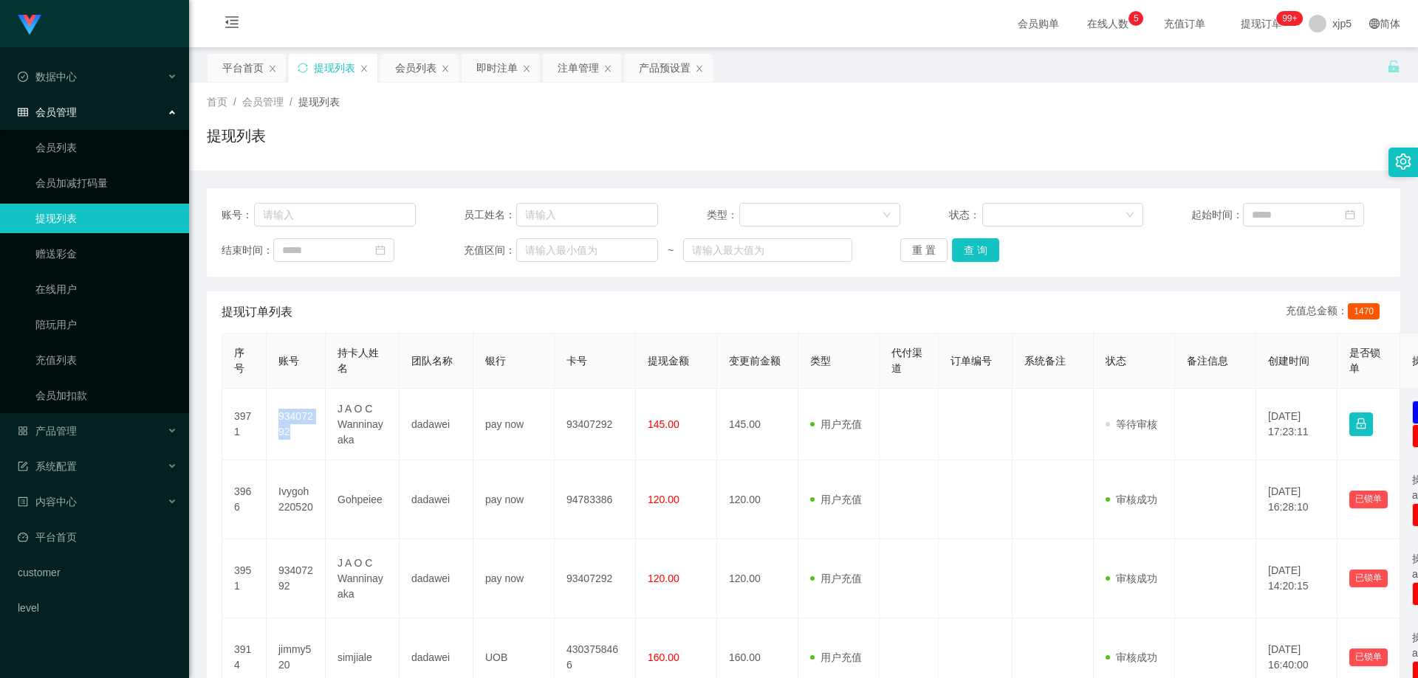
copy td "93407292"
click at [81, 149] on link "会员列表" at bounding box center [106, 148] width 142 height 30
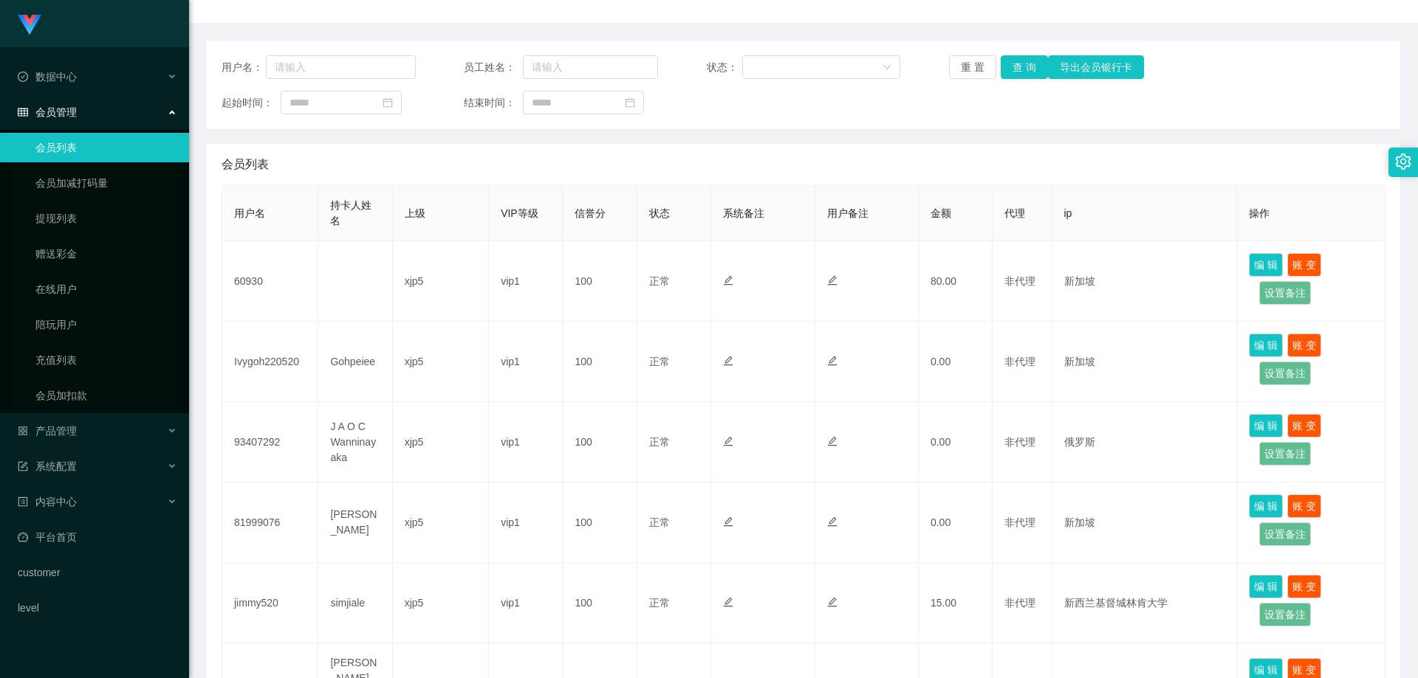
scroll to position [74, 0]
